Goal: Information Seeking & Learning: Find specific fact

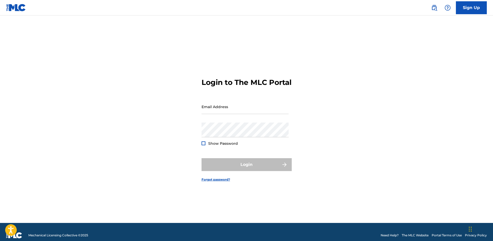
click at [228, 119] on div "Email Address" at bounding box center [245, 110] width 87 height 23
click at [231, 114] on input "Email Address" at bounding box center [245, 106] width 87 height 15
type input "[PERSON_NAME][EMAIL_ADDRESS][DOMAIN_NAME]"
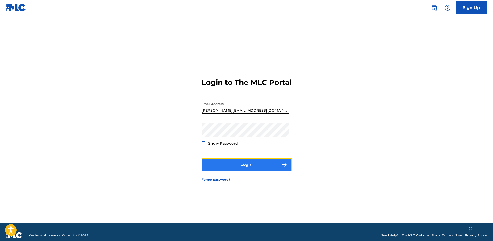
click at [279, 170] on button "Login" at bounding box center [247, 164] width 90 height 13
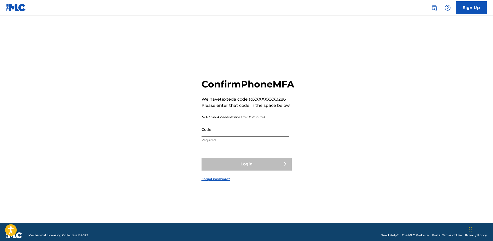
click at [276, 137] on input "Code" at bounding box center [245, 129] width 87 height 15
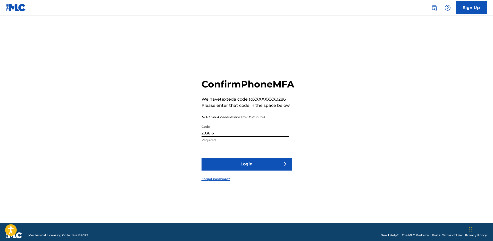
type input "203616"
click at [202, 157] on button "Login" at bounding box center [247, 163] width 90 height 13
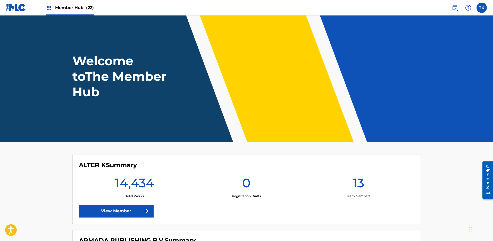
click at [88, 7] on span "(22)" at bounding box center [90, 7] width 8 height 5
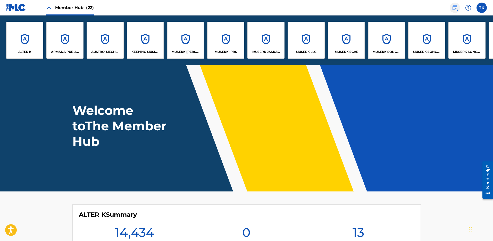
click at [459, 5] on link at bounding box center [455, 8] width 10 height 10
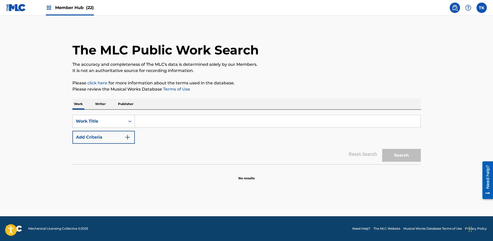
click at [170, 125] on input "Search Form" at bounding box center [278, 121] width 286 height 12
paste input "445994"
drag, startPoint x: 106, startPoint y: 116, endPoint x: 110, endPoint y: 120, distance: 5.5
click at [106, 116] on div "Work Title" at bounding box center [99, 121] width 53 height 10
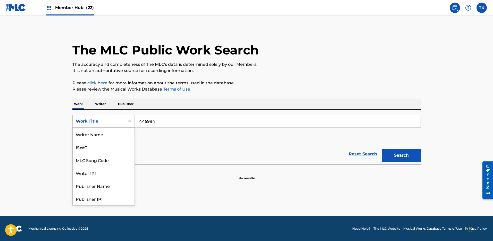
scroll to position [26, 0]
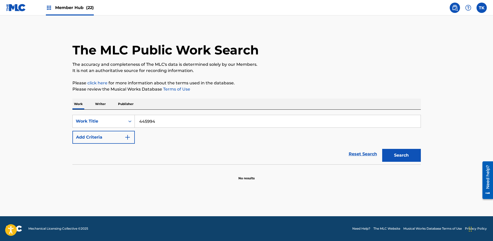
click at [168, 126] on input "445994" at bounding box center [278, 121] width 286 height 12
click at [175, 124] on input "445994" at bounding box center [278, 121] width 286 height 12
paste input "EV7YTN"
type input "EV7YTN"
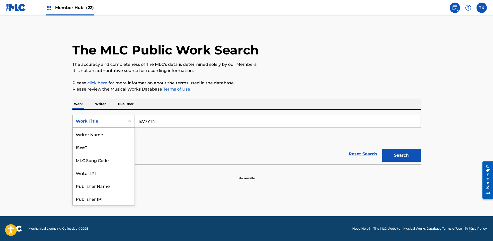
drag, startPoint x: 106, startPoint y: 119, endPoint x: 110, endPoint y: 128, distance: 10.0
click at [107, 120] on div "Work Title" at bounding box center [99, 121] width 46 height 6
click at [111, 157] on div "MLC Song Code" at bounding box center [104, 159] width 62 height 13
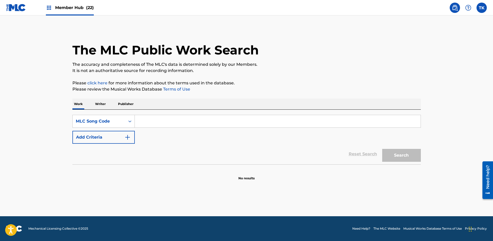
click at [208, 121] on input "Search Form" at bounding box center [278, 121] width 286 height 12
paste input "EV7YTN"
type input "EV7YTN"
click at [407, 152] on button "Search" at bounding box center [401, 155] width 39 height 13
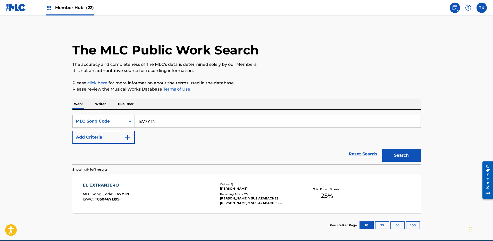
click at [199, 189] on div "EL EXTRANJERO MLC Song Code : EV7YTN ISWC : T0504671399" at bounding box center [149, 193] width 132 height 23
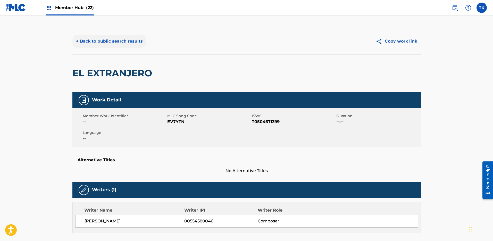
click at [133, 38] on button "< Back to public search results" at bounding box center [109, 41] width 74 height 13
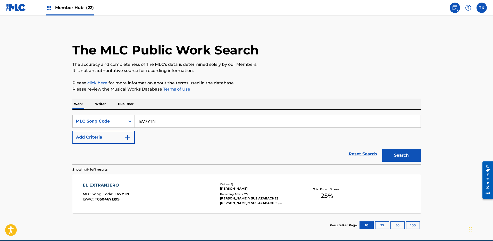
click at [203, 119] on input "EV7YTN" at bounding box center [278, 121] width 286 height 12
paste input "RV84G"
type input "RV84GN"
click at [411, 153] on button "Search" at bounding box center [401, 155] width 39 height 13
click at [197, 191] on div "REGRESA A MI MLC Song Code : RV84GN ISWC : T0504633708" at bounding box center [149, 193] width 132 height 23
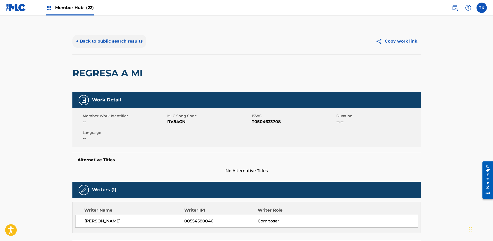
click at [95, 37] on button "< Back to public search results" at bounding box center [109, 41] width 74 height 13
